Goal: Check status: Check status

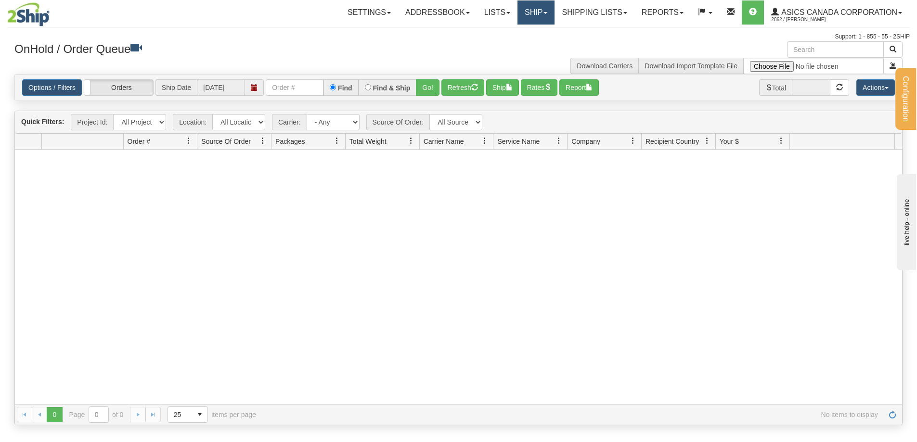
click at [538, 13] on link "Ship" at bounding box center [536, 12] width 37 height 24
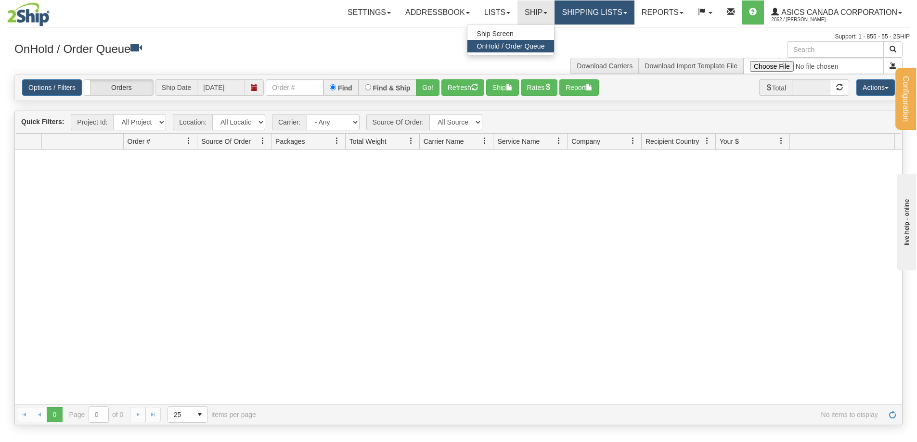
click at [597, 18] on link "Shipping lists" at bounding box center [594, 12] width 79 height 24
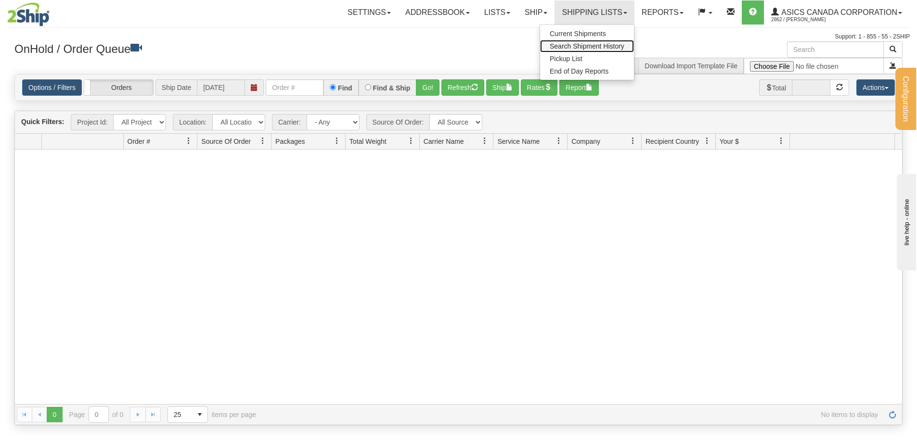
click at [592, 49] on span "Search Shipment History" at bounding box center [587, 46] width 75 height 8
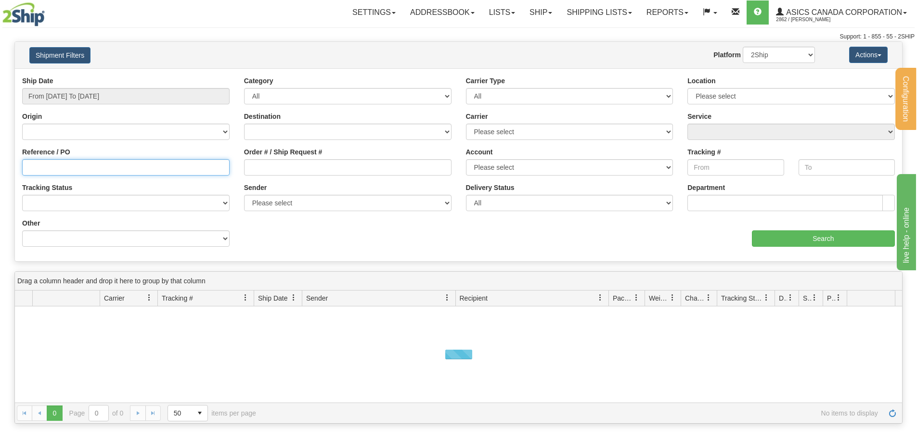
click at [68, 165] on input "Reference / PO" at bounding box center [126, 167] width 208 height 16
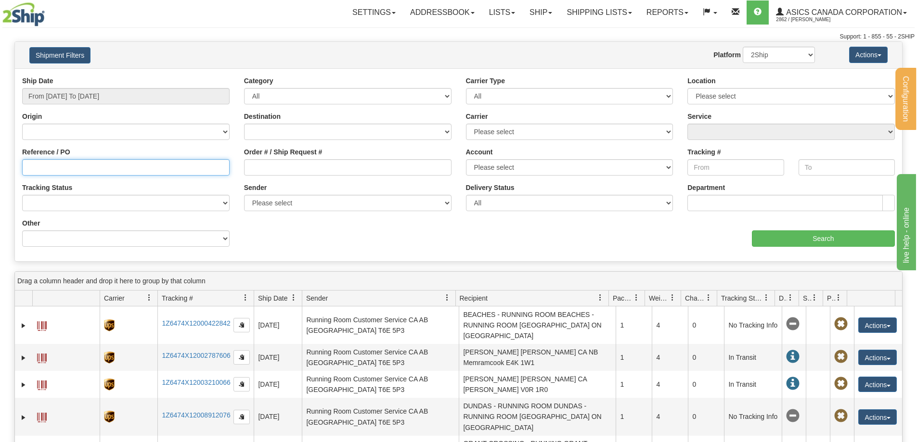
paste input "8041101771"
type input "8041101771"
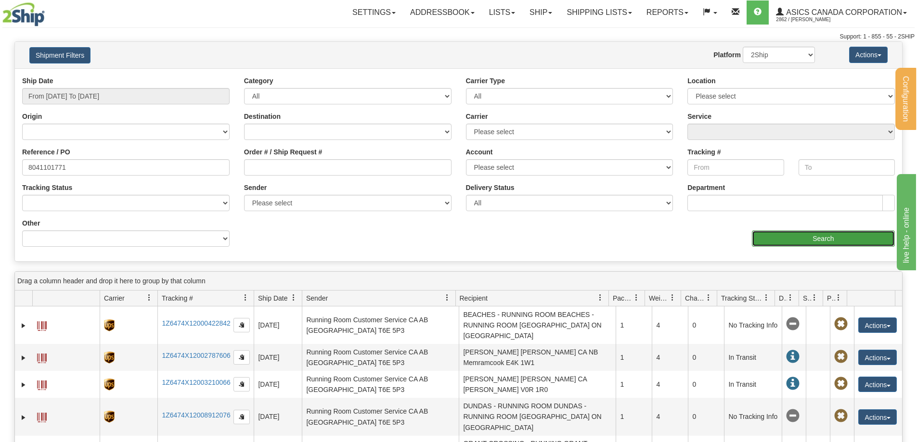
click at [834, 240] on input "Search" at bounding box center [823, 239] width 143 height 16
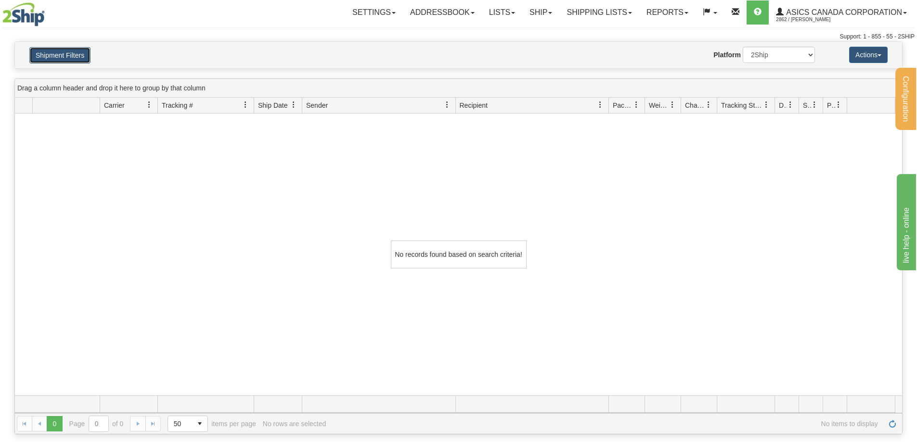
click at [58, 56] on button "Shipment Filters" at bounding box center [59, 55] width 61 height 16
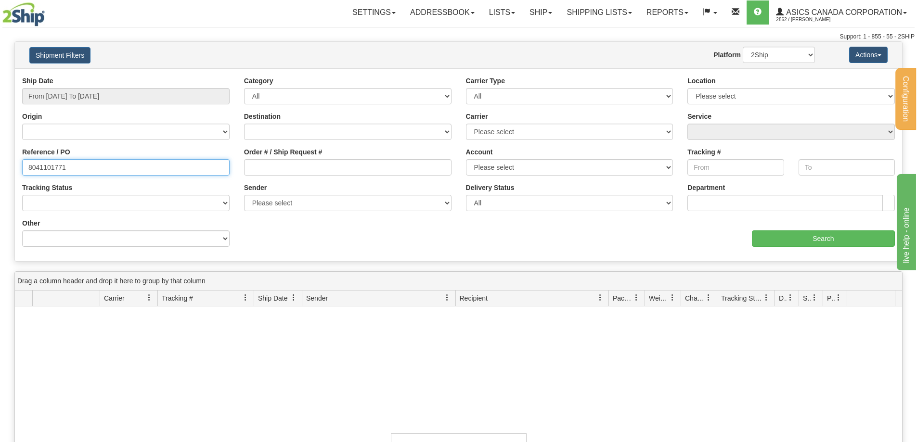
click at [90, 166] on input "8041101771" at bounding box center [126, 167] width 208 height 16
drag, startPoint x: 29, startPoint y: 166, endPoint x: 37, endPoint y: 185, distance: 20.7
click at [29, 166] on input "8041101771" at bounding box center [126, 167] width 208 height 16
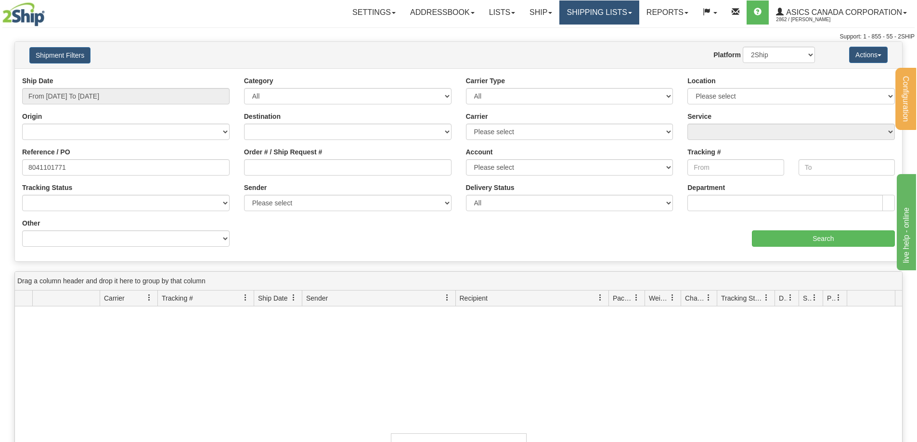
click at [595, 17] on link "Shipping lists" at bounding box center [599, 12] width 79 height 24
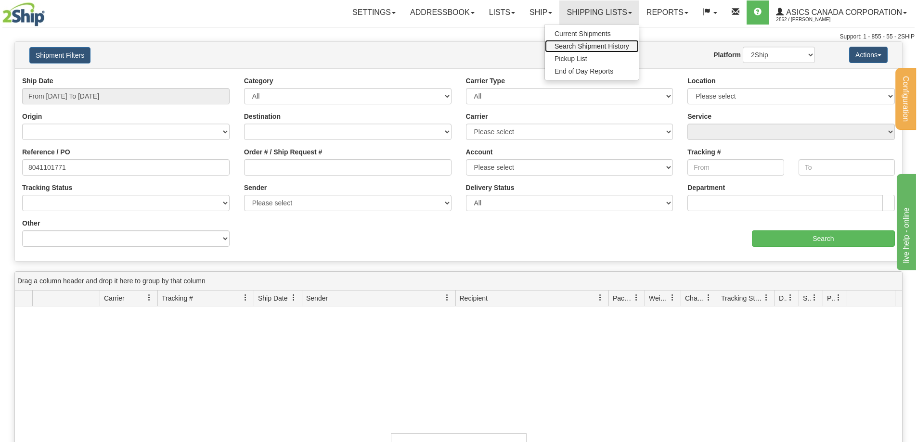
click at [586, 49] on span "Search Shipment History" at bounding box center [592, 46] width 75 height 8
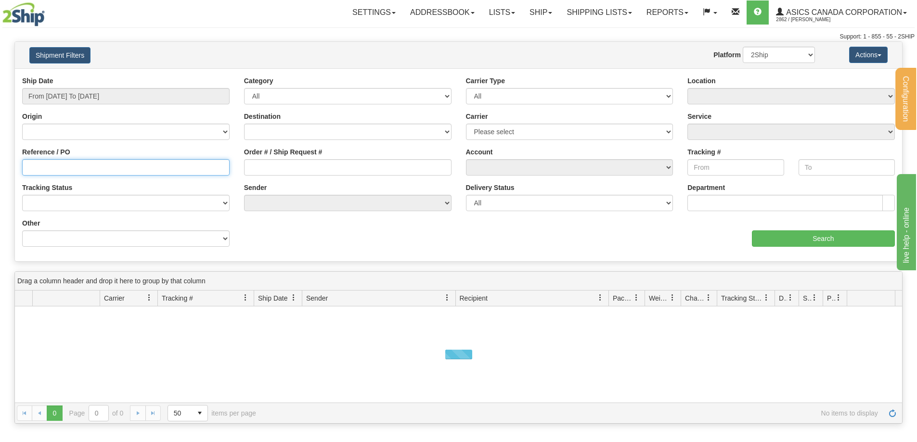
click at [73, 167] on input "Reference / PO" at bounding box center [126, 167] width 208 height 16
paste input "8041101771"
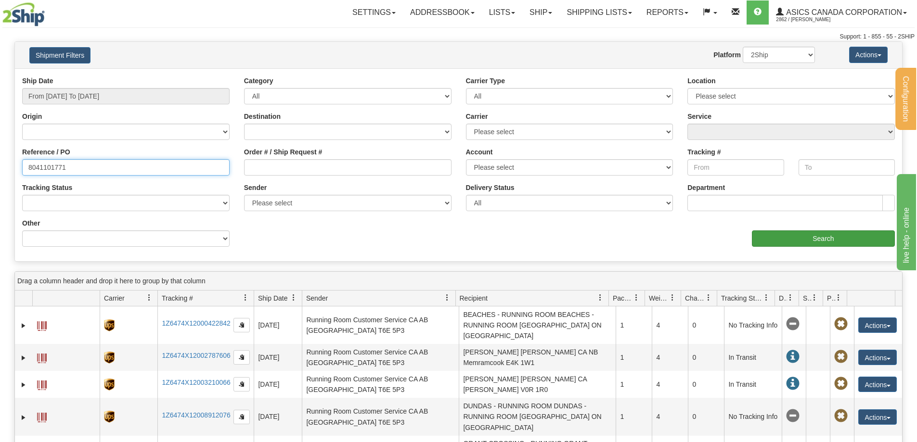
type input "8041101771"
click at [823, 233] on input "Search" at bounding box center [823, 239] width 143 height 16
